Goal: Transaction & Acquisition: Obtain resource

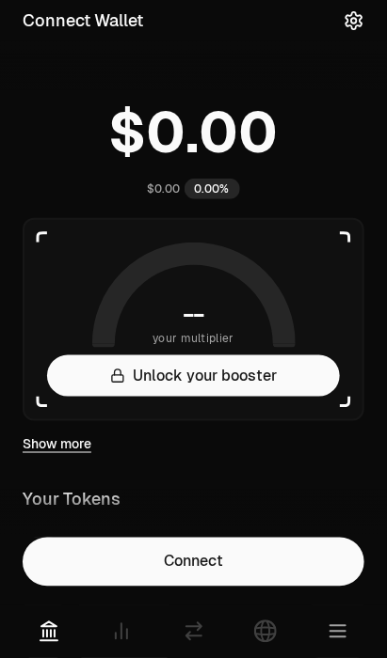
click at [281, 561] on button "Connect" at bounding box center [193, 562] width 341 height 49
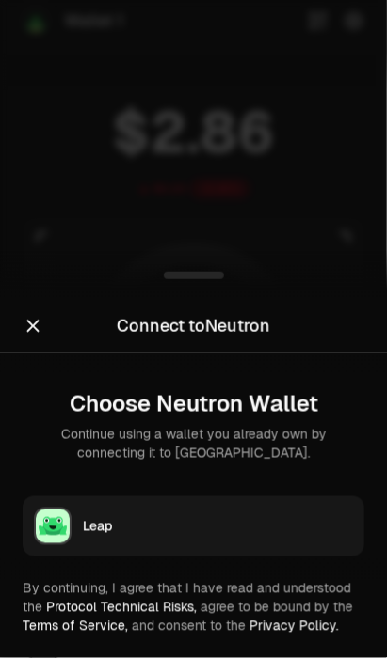
click at [36, 327] on icon "Close" at bounding box center [33, 326] width 21 height 21
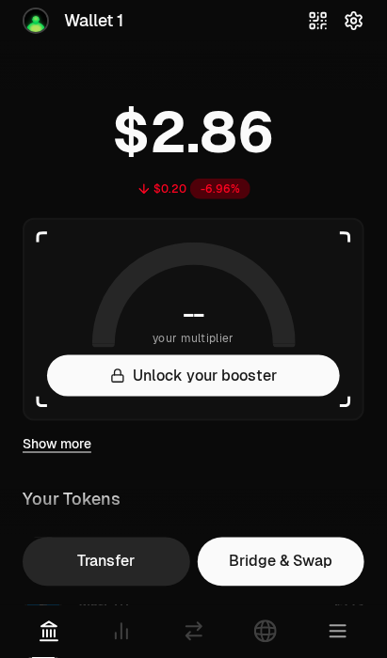
click at [341, 633] on icon "button" at bounding box center [337, 631] width 15 height 11
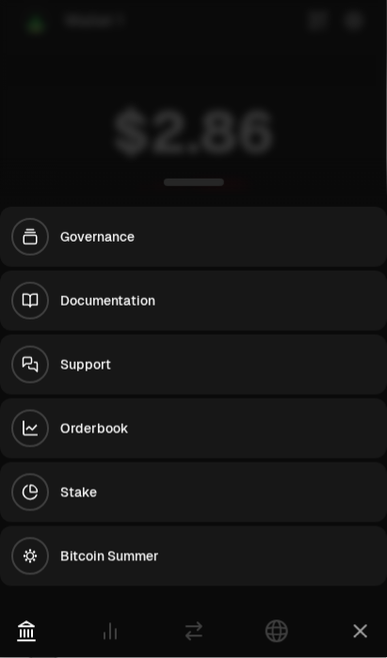
click at [32, 119] on div at bounding box center [193, 329] width 387 height 658
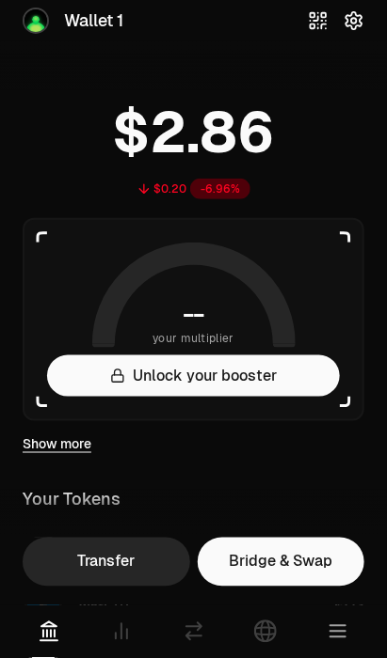
click at [112, 641] on icon at bounding box center [121, 632] width 23 height 23
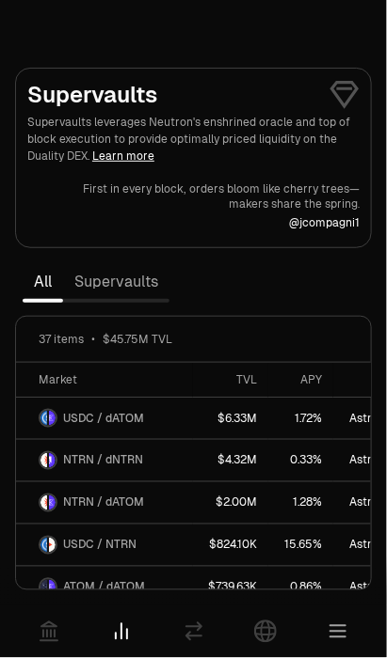
click at [105, 277] on link "Supervaults" at bounding box center [116, 282] width 106 height 38
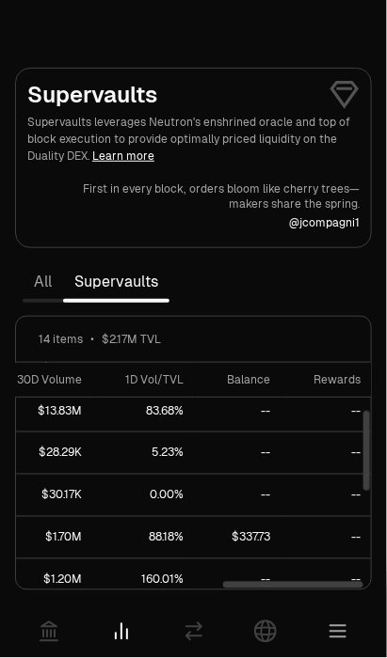
scroll to position [132, 502]
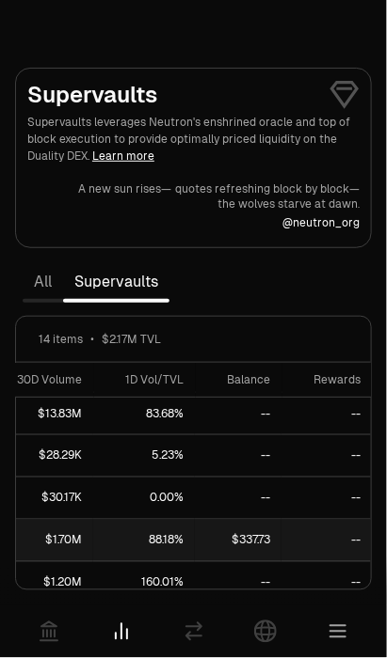
click at [305, 533] on link "--" at bounding box center [332, 540] width 102 height 41
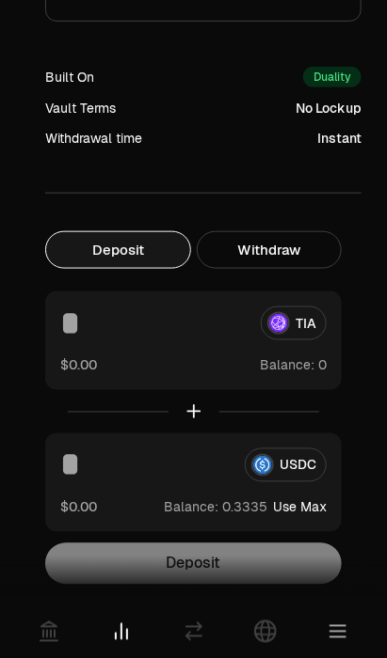
scroll to position [1006, 0]
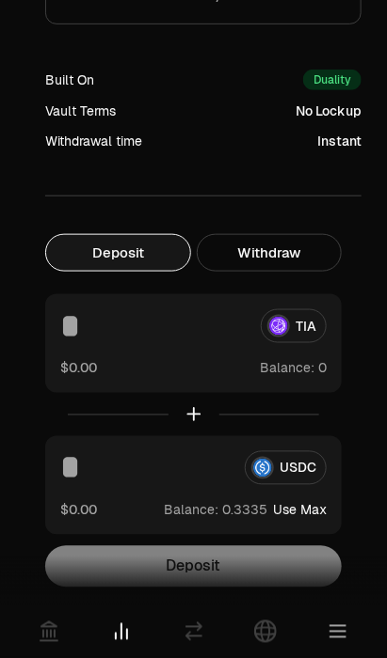
click at [275, 251] on button "Withdraw" at bounding box center [270, 253] width 146 height 38
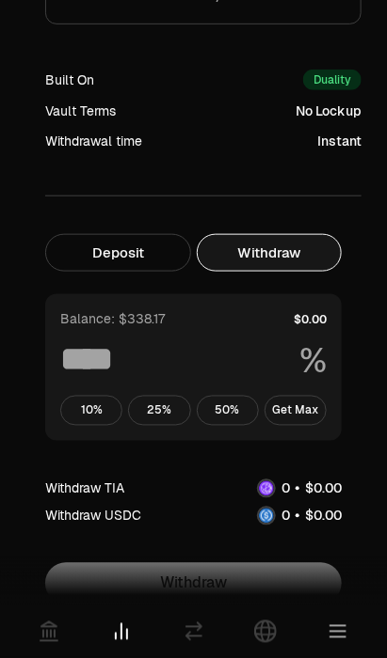
click at [307, 412] on button "Get Max" at bounding box center [295, 411] width 62 height 30
type input "***"
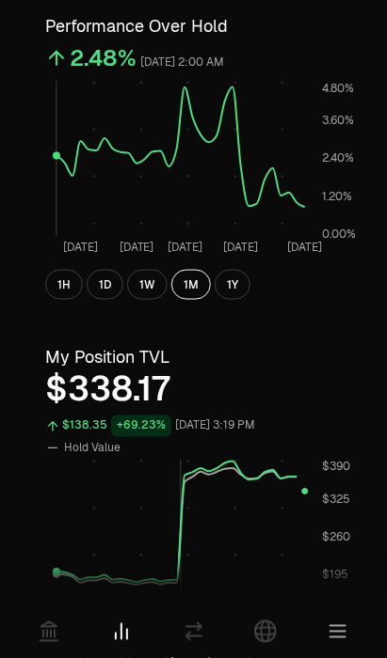
scroll to position [0, 0]
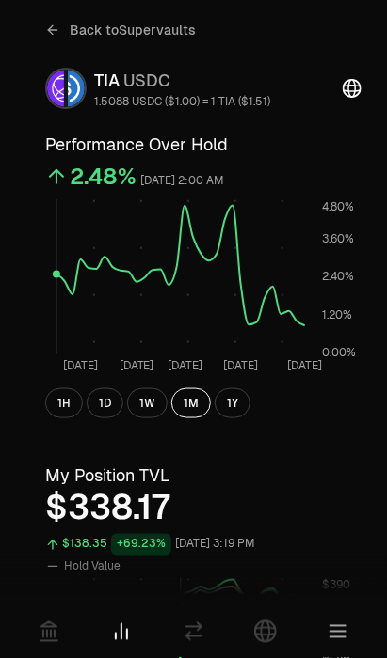
click at [81, 29] on span "Back to Supervaults" at bounding box center [133, 30] width 126 height 19
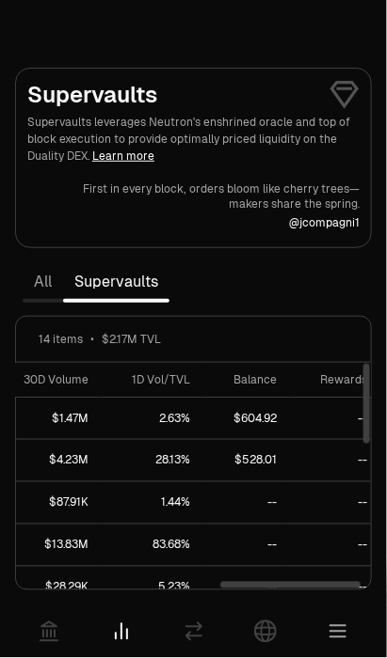
scroll to position [0, 502]
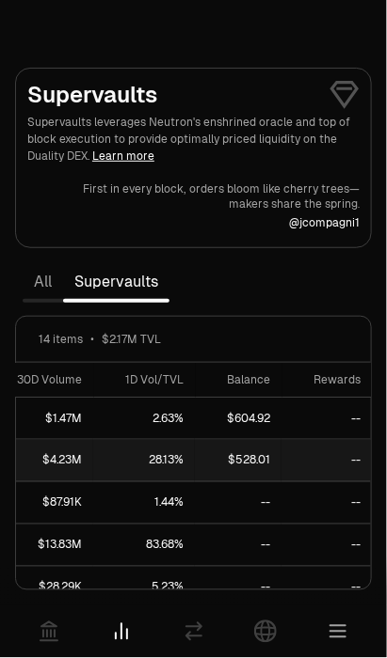
click at [253, 459] on link "$528.01" at bounding box center [238, 460] width 87 height 41
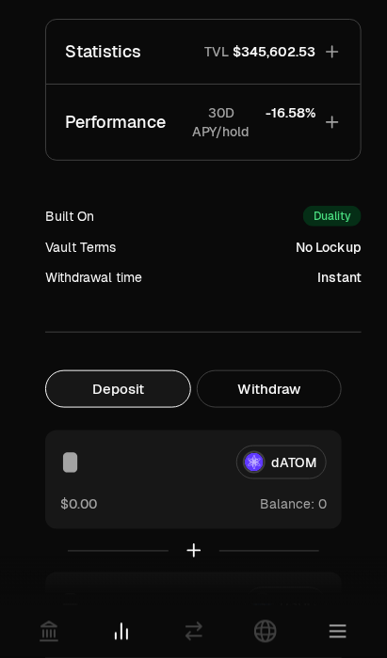
click at [306, 388] on button "Withdraw" at bounding box center [270, 390] width 146 height 38
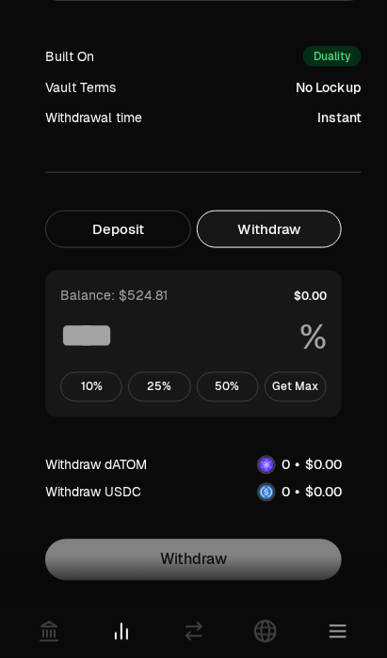
scroll to position [1031, 0]
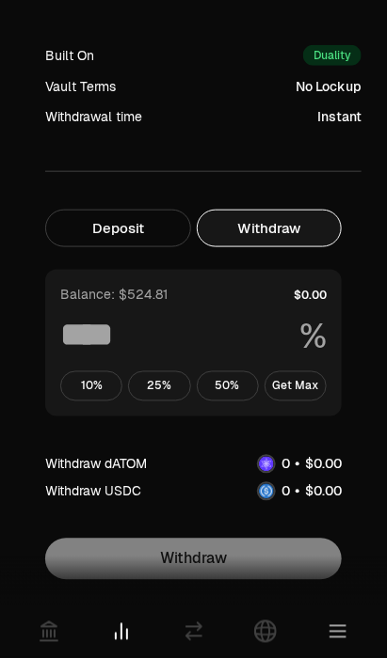
click at [317, 387] on button "Get Max" at bounding box center [295, 387] width 62 height 30
type input "***"
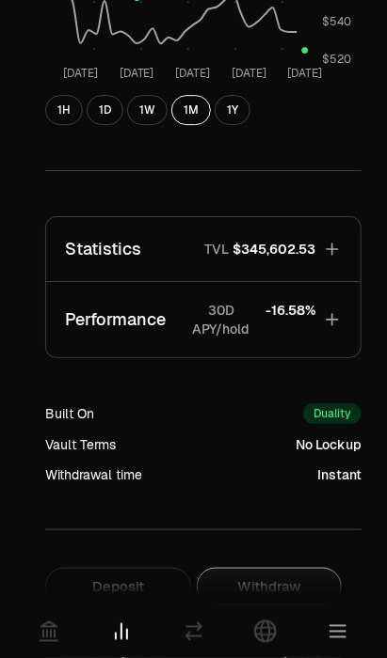
scroll to position [0, 0]
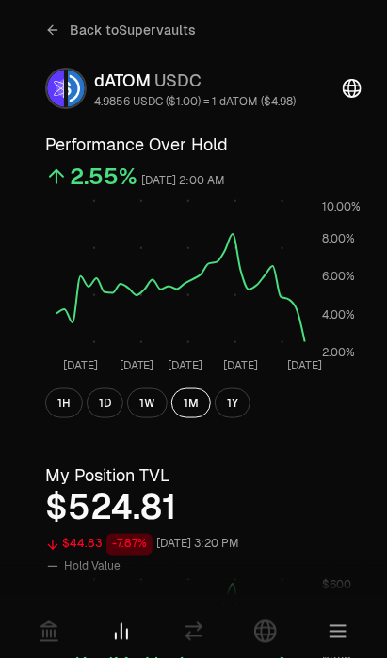
click at [164, 28] on span "Back to Supervaults" at bounding box center [133, 30] width 126 height 19
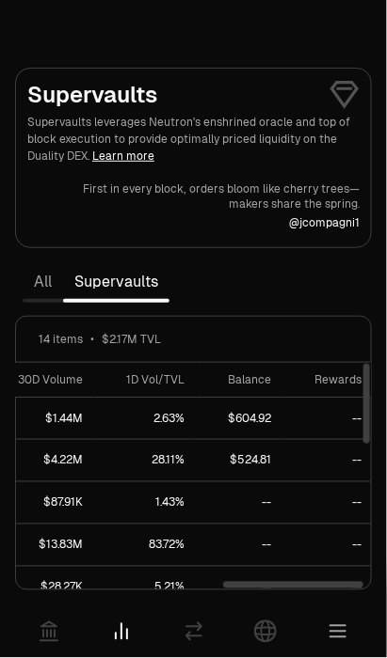
scroll to position [0, 503]
click at [255, 388] on th "Balance" at bounding box center [239, 380] width 87 height 35
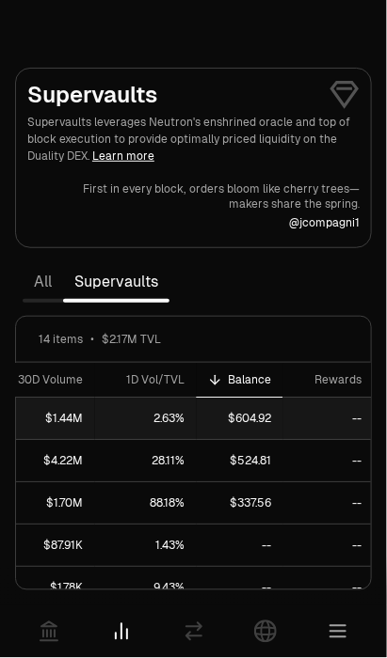
click at [282, 414] on link "--" at bounding box center [333, 418] width 102 height 41
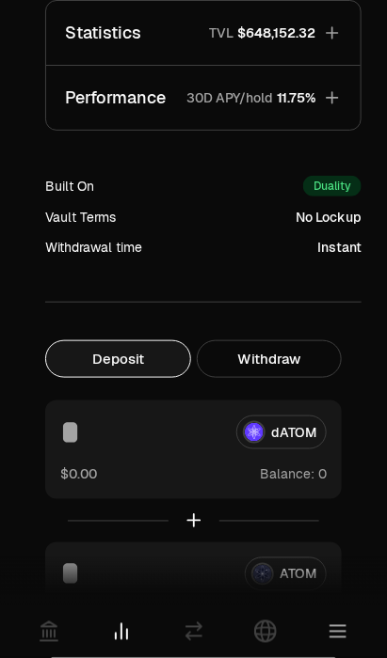
scroll to position [890, 0]
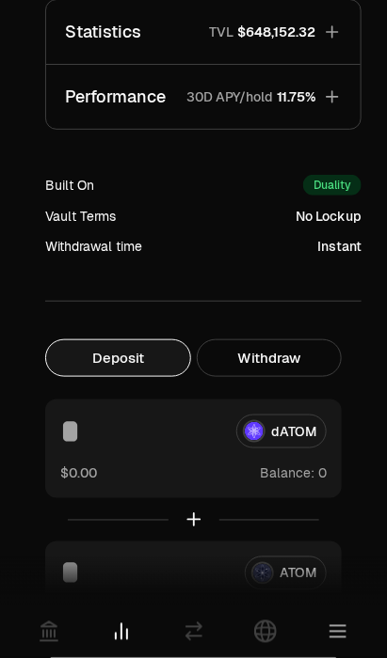
click at [311, 356] on button "Withdraw" at bounding box center [270, 359] width 146 height 38
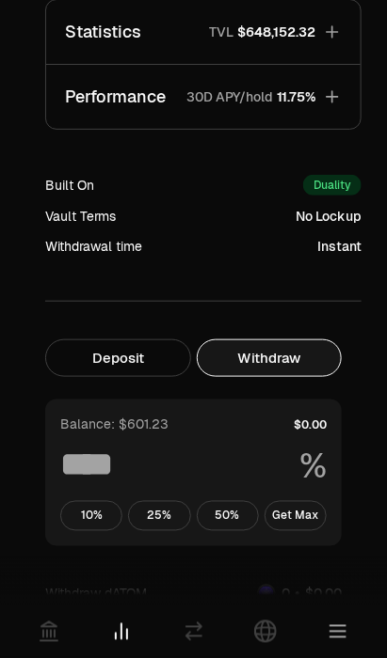
click at [318, 512] on button "Get Max" at bounding box center [295, 516] width 62 height 30
type input "***"
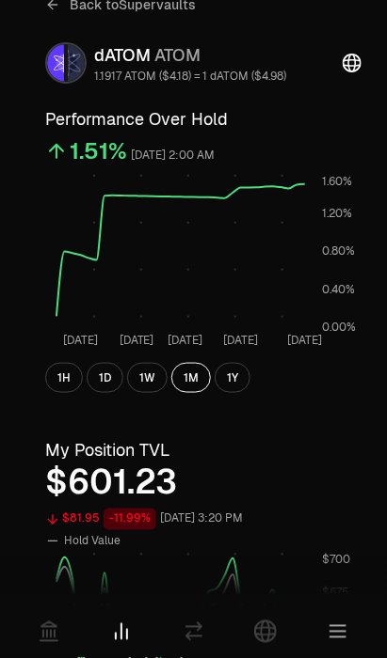
scroll to position [0, 0]
